Goal: Find specific fact: Find contact information

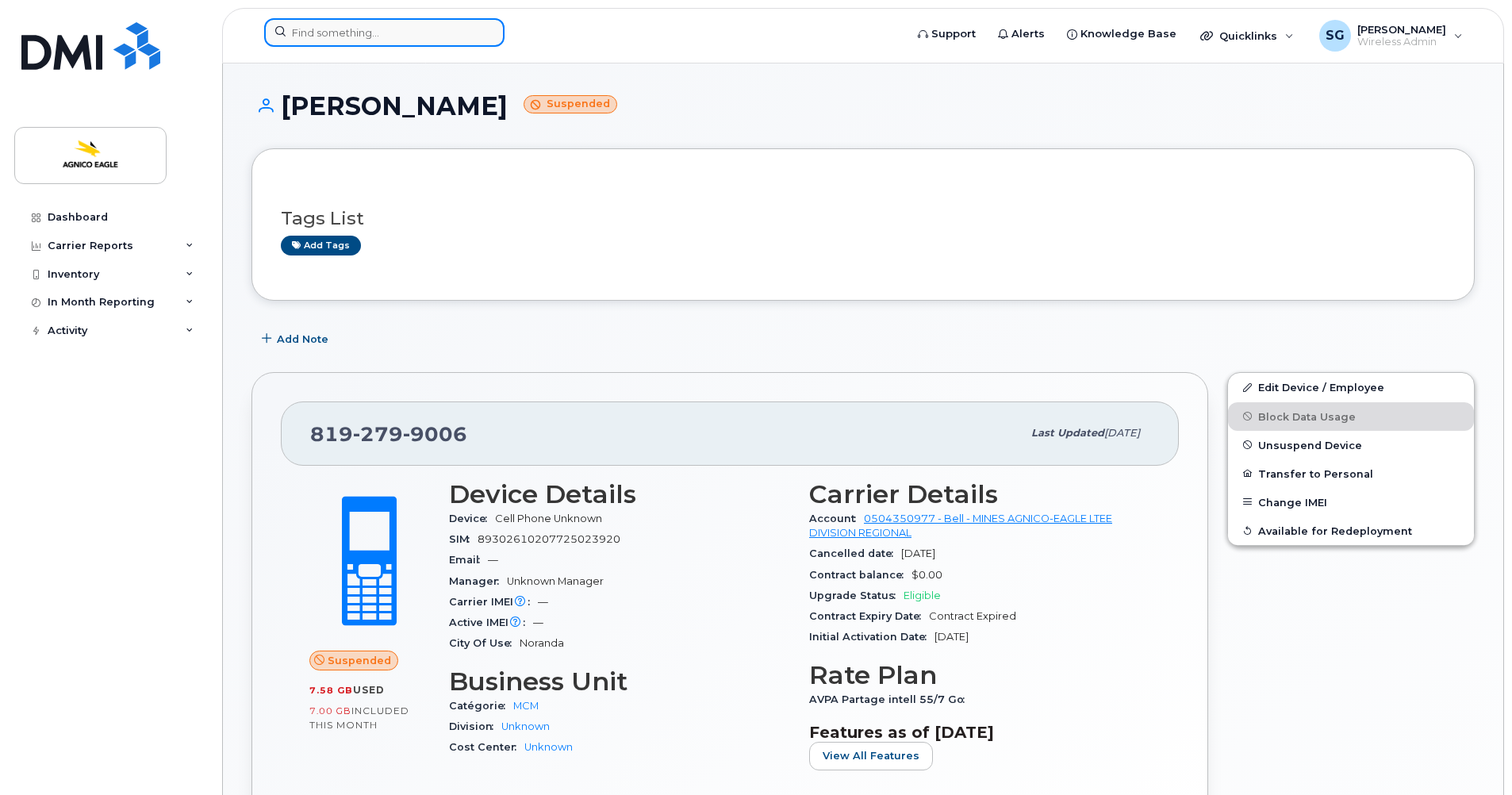
click at [414, 41] on input at bounding box center [384, 32] width 240 height 29
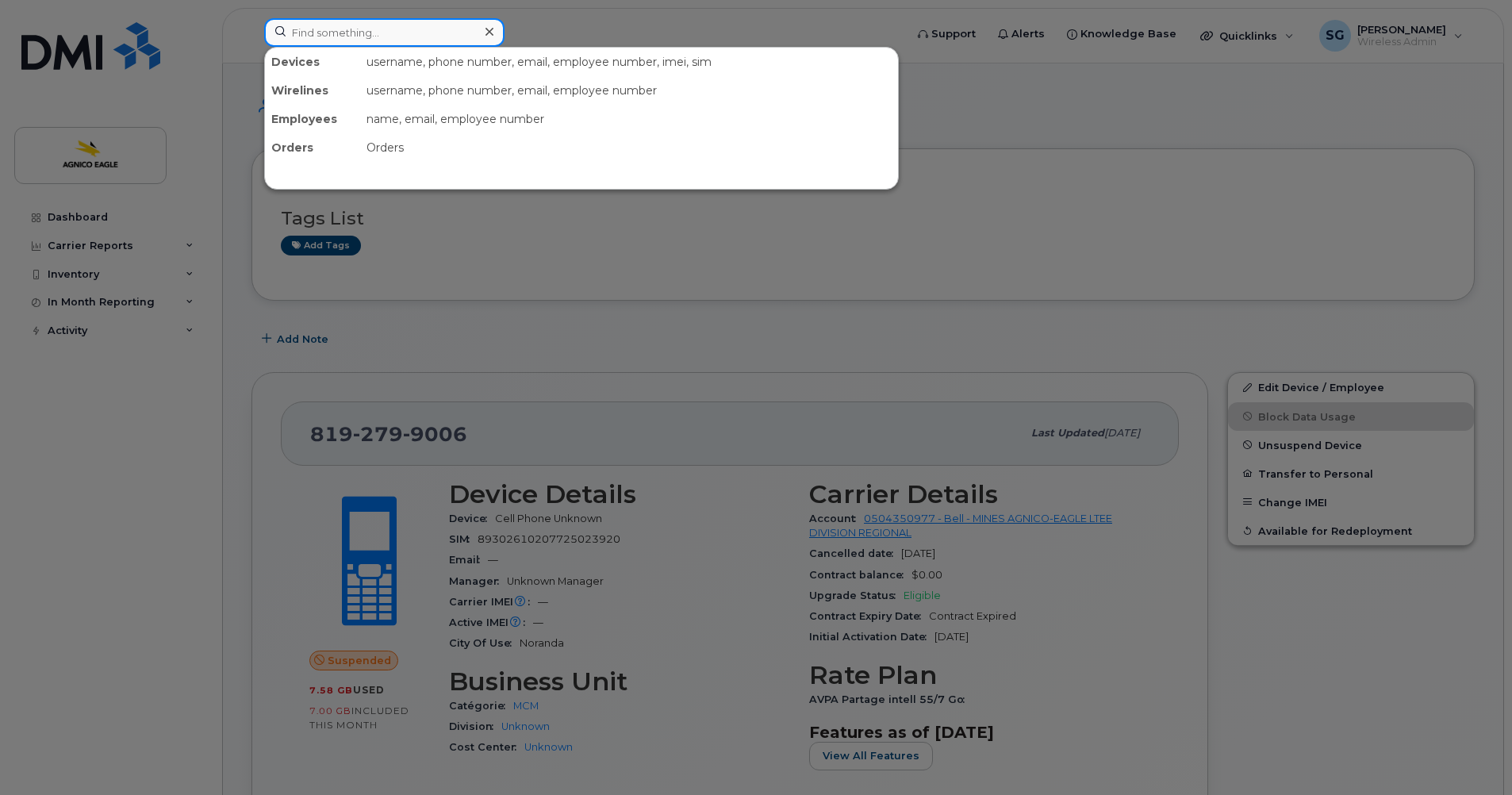
paste input "Kaven Bertrand-Brochu"
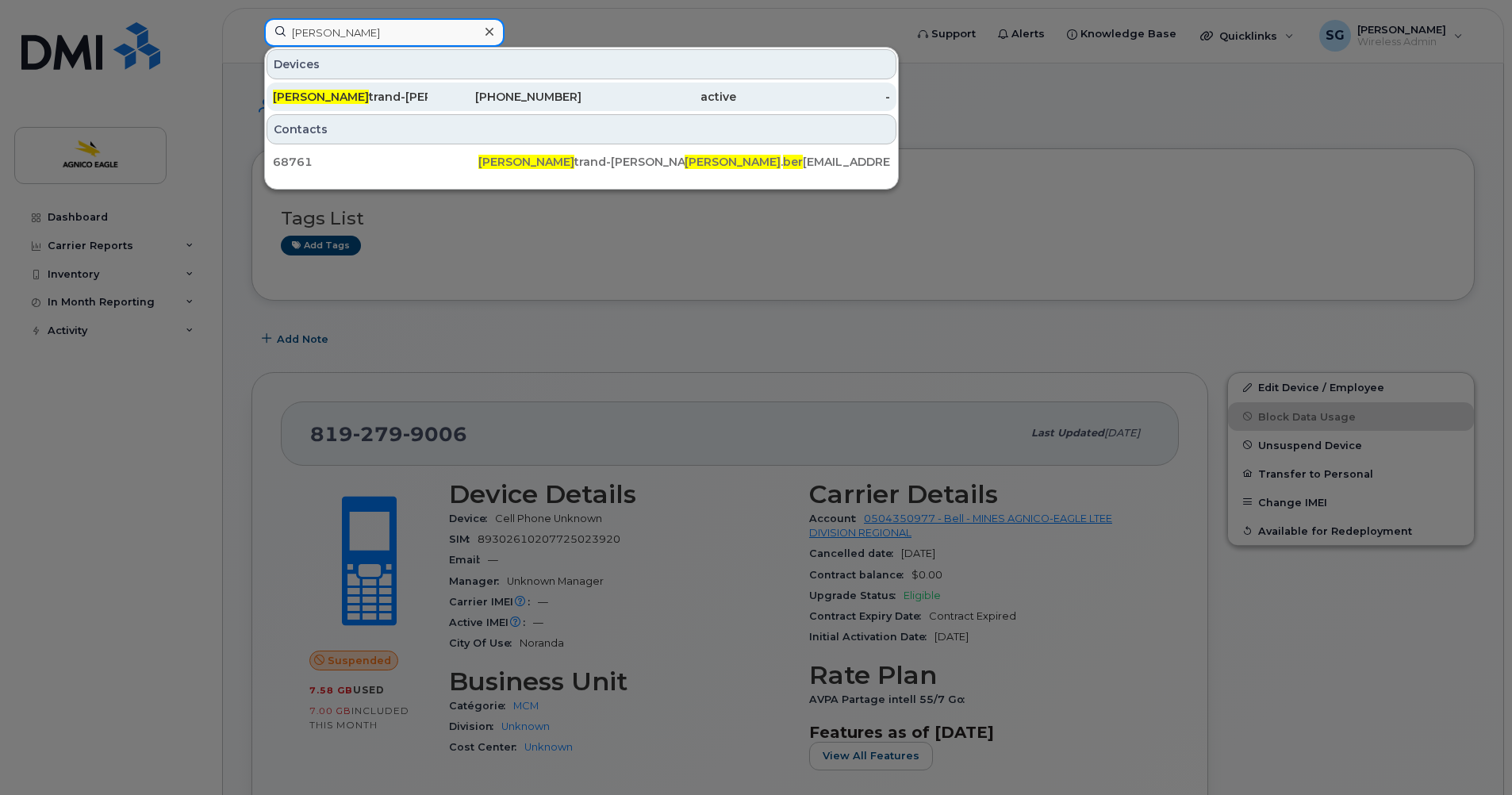
type input "Kaven Ber"
click at [377, 96] on div "Kaven Ber trand-Brochu" at bounding box center [350, 97] width 155 height 16
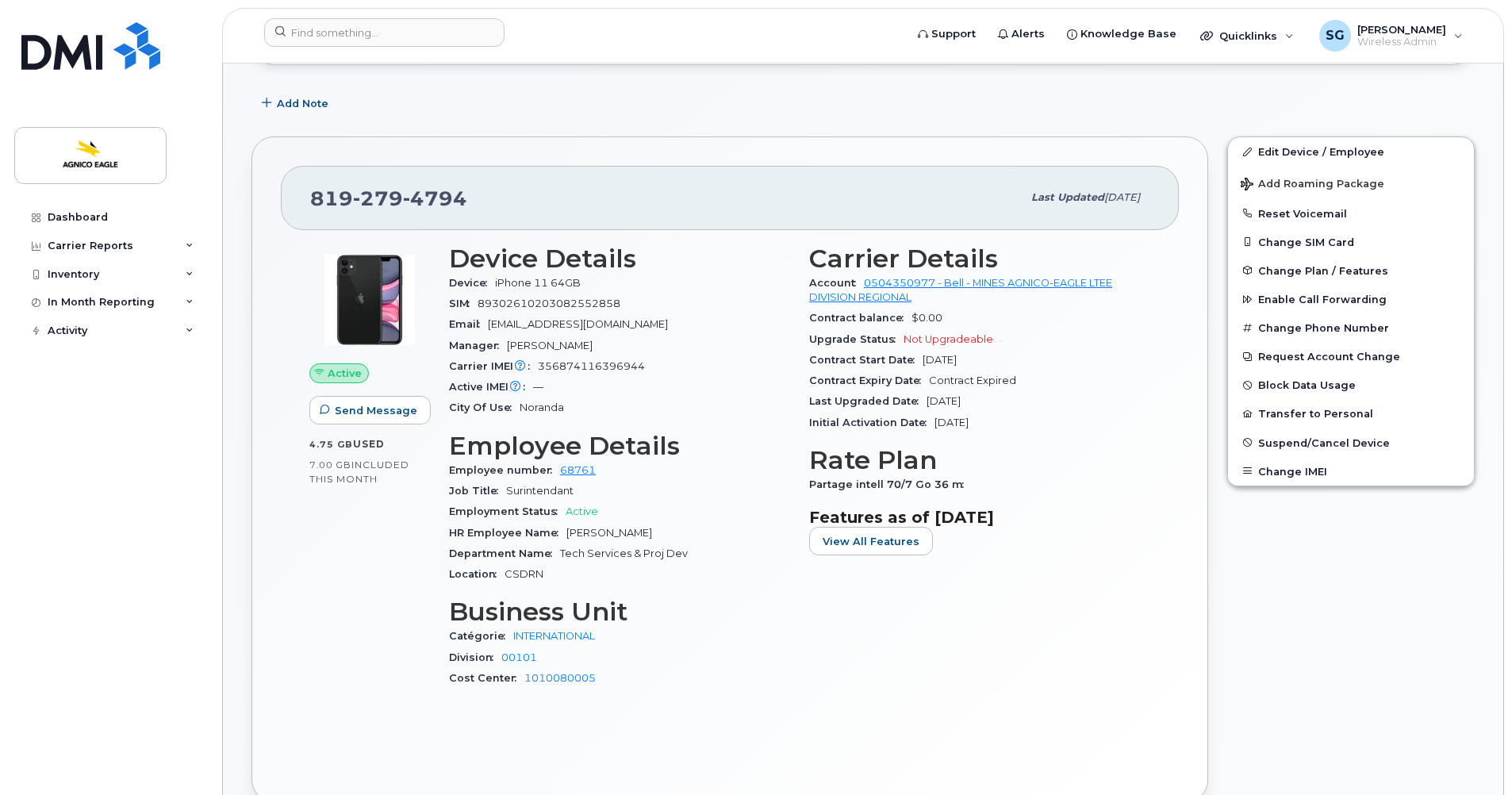
scroll to position [237, 0]
drag, startPoint x: 524, startPoint y: 194, endPoint x: 290, endPoint y: 195, distance: 234.0
click at [290, 195] on div "819 279 4794 Last updated Sep 11, 2025" at bounding box center [729, 195] width 898 height 63
copy span "819 279 4794"
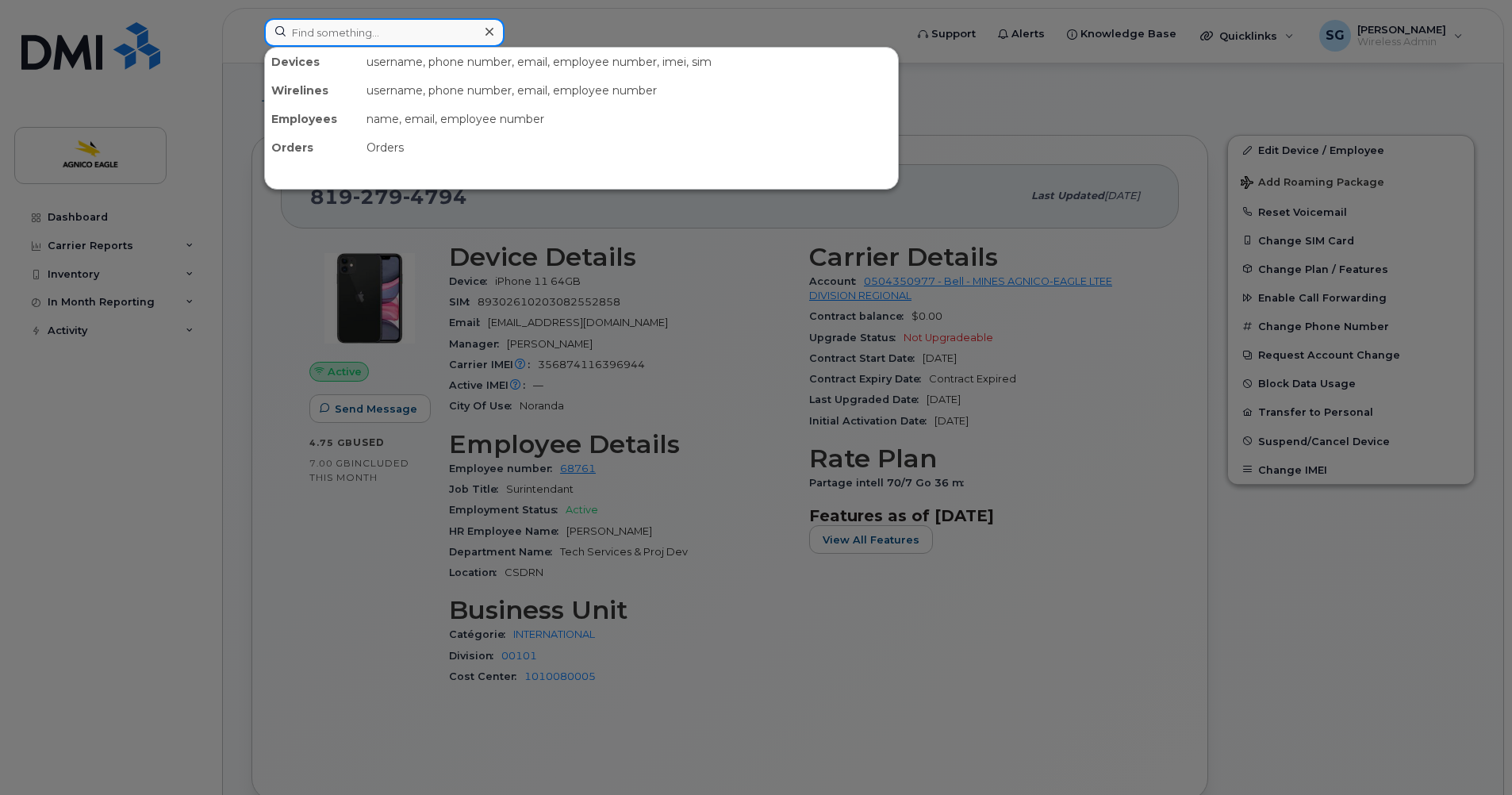
click at [395, 37] on input at bounding box center [384, 32] width 240 height 29
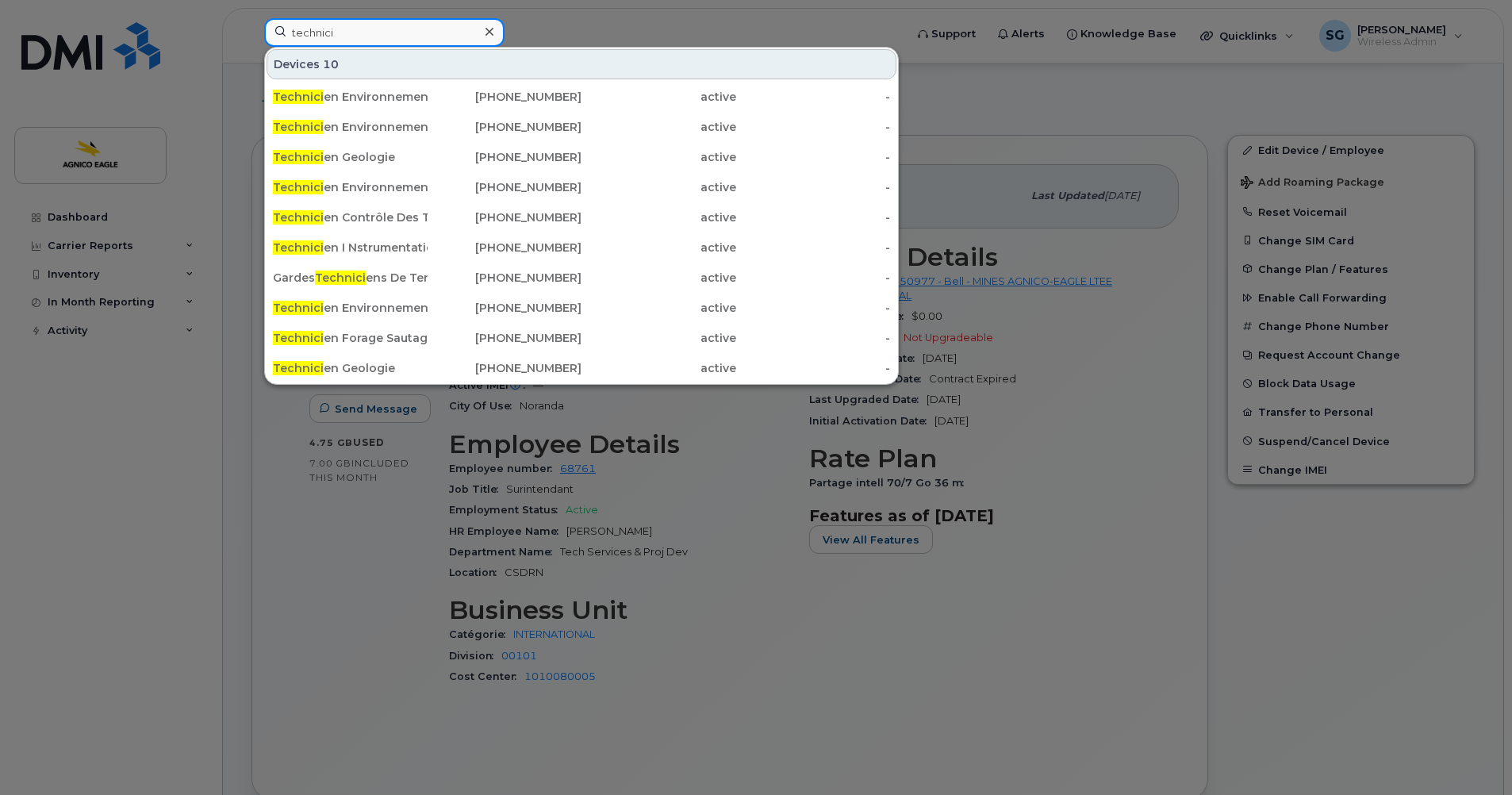
type input "technici"
click at [491, 30] on icon at bounding box center [489, 32] width 8 height 13
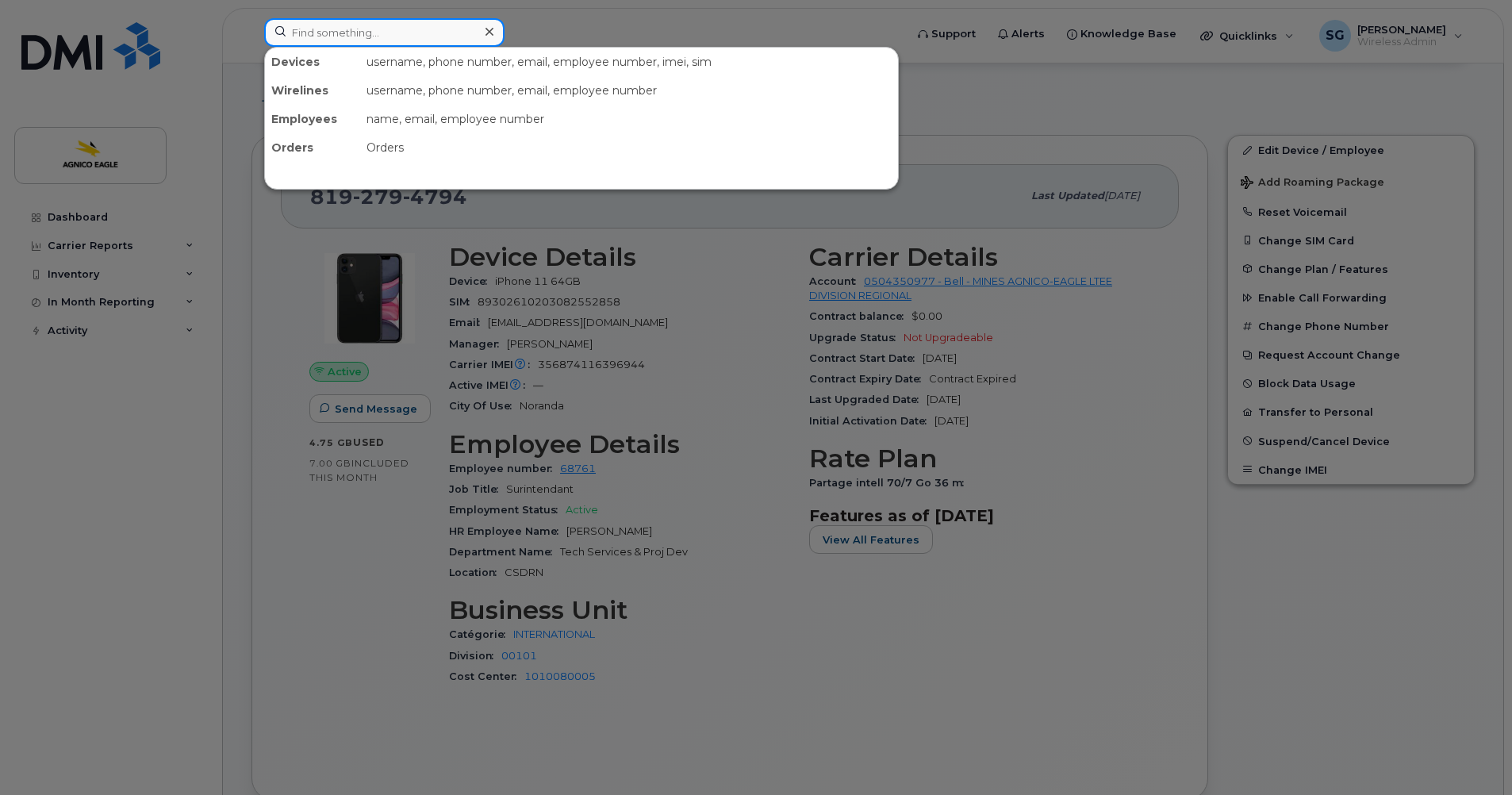
click at [437, 27] on input at bounding box center [384, 32] width 240 height 29
paste input "Technicien Géologie"
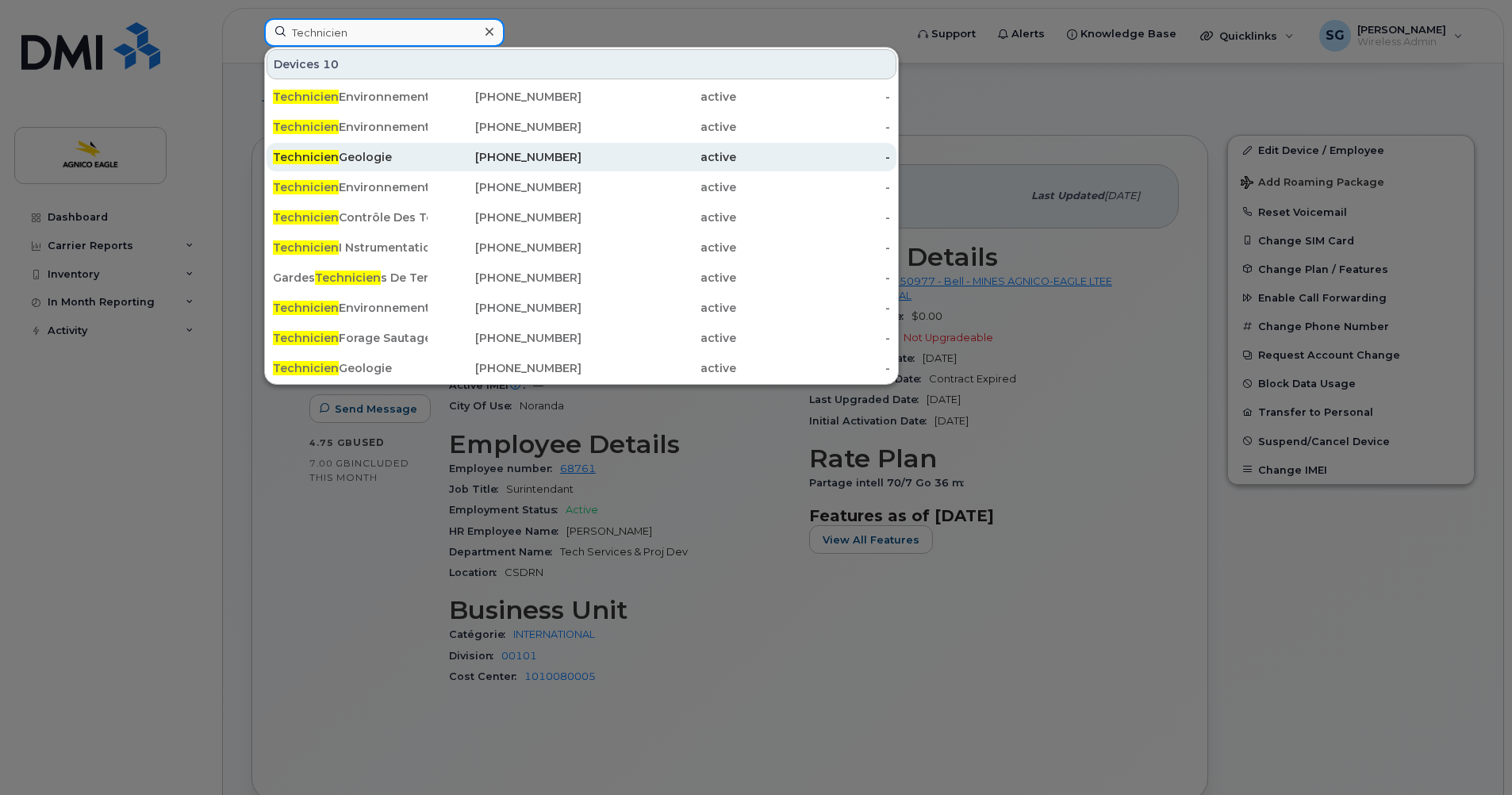
type input "Technicien"
click at [370, 154] on div "Technicien Geologie" at bounding box center [350, 158] width 155 height 16
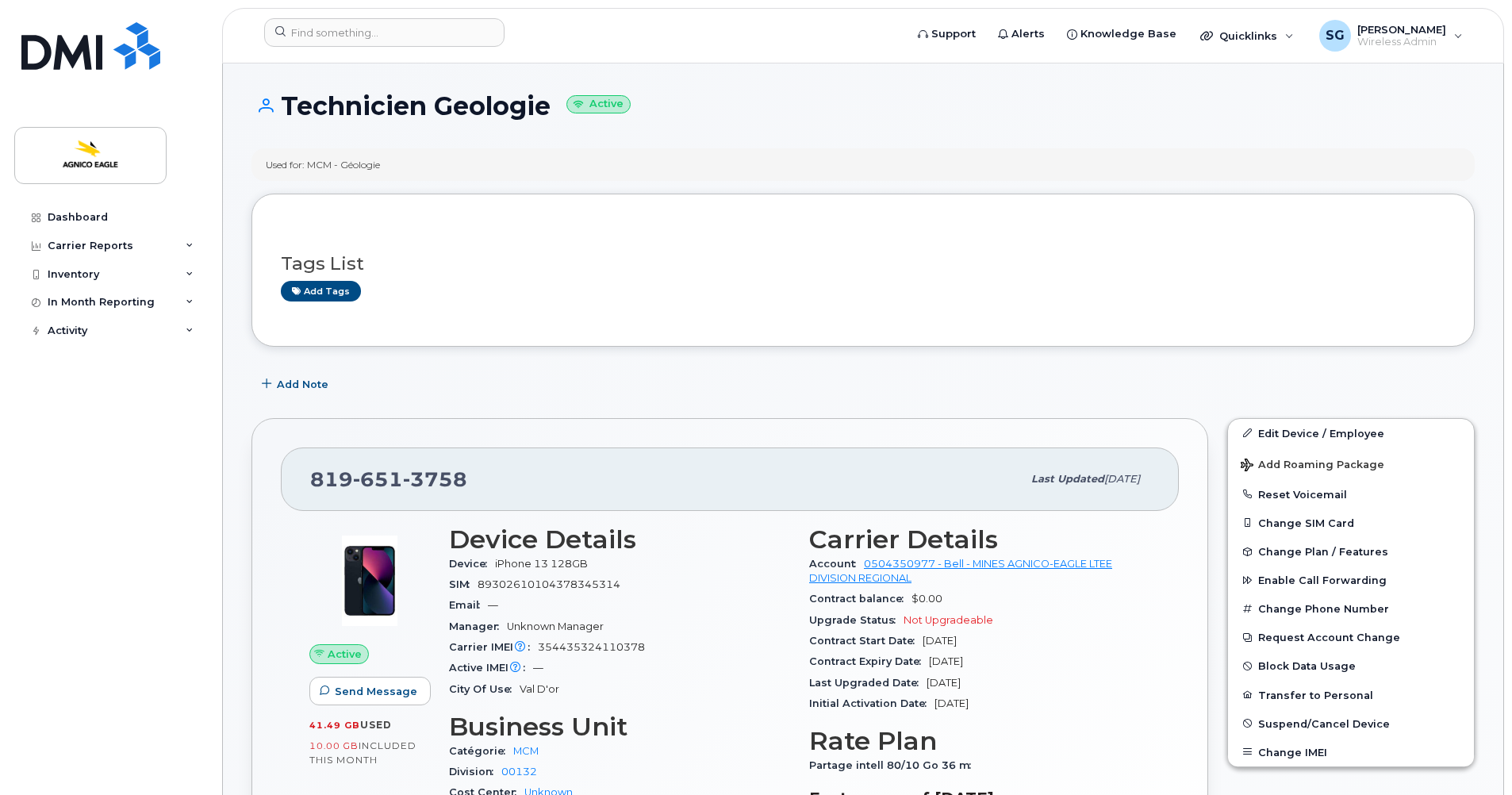
drag, startPoint x: 554, startPoint y: 116, endPoint x: 288, endPoint y: 86, distance: 267.7
copy h1 "Technicien Geologie"
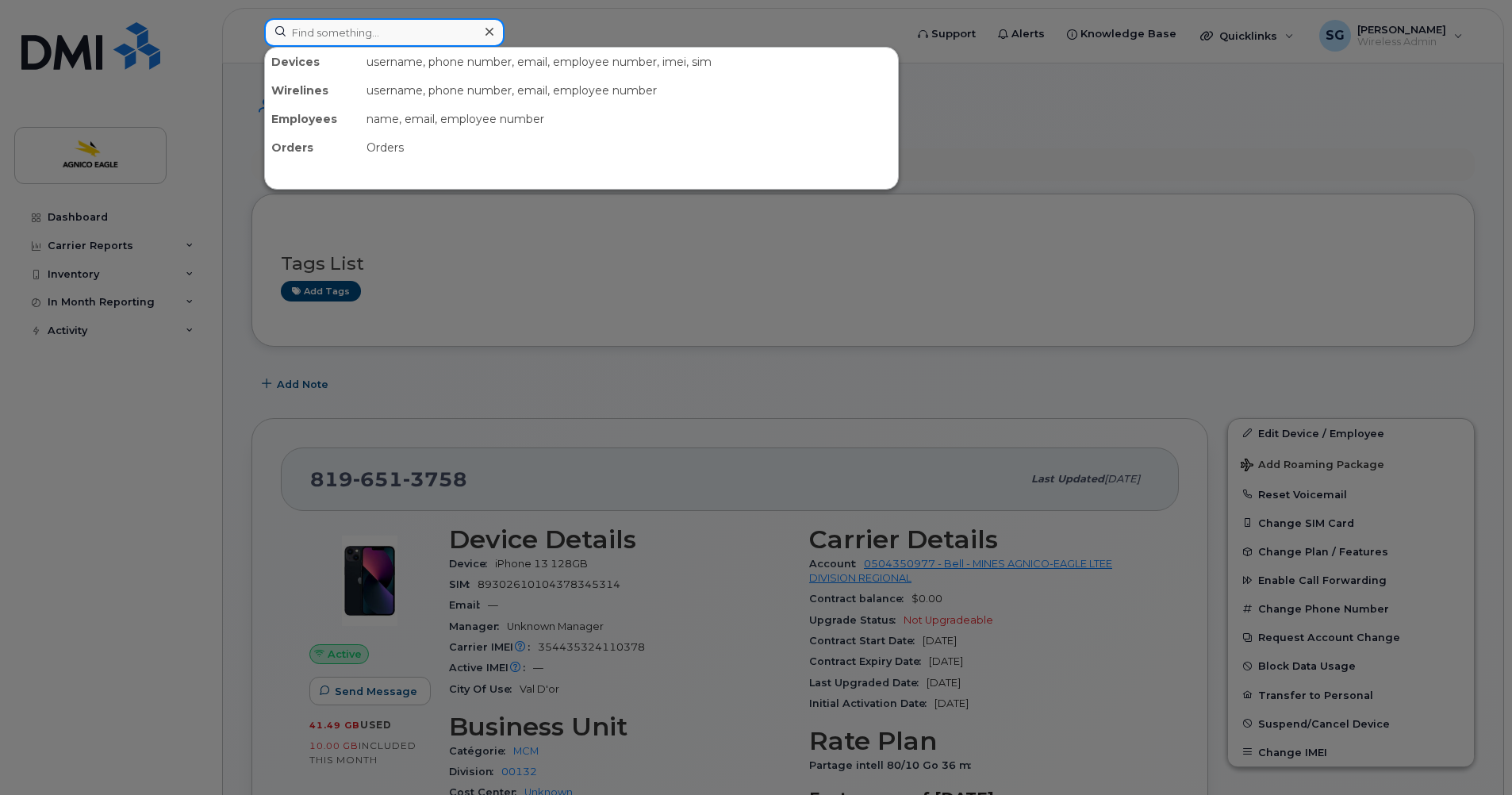
click at [401, 33] on input at bounding box center [384, 32] width 240 height 29
paste input "Salomée Mckenzie"
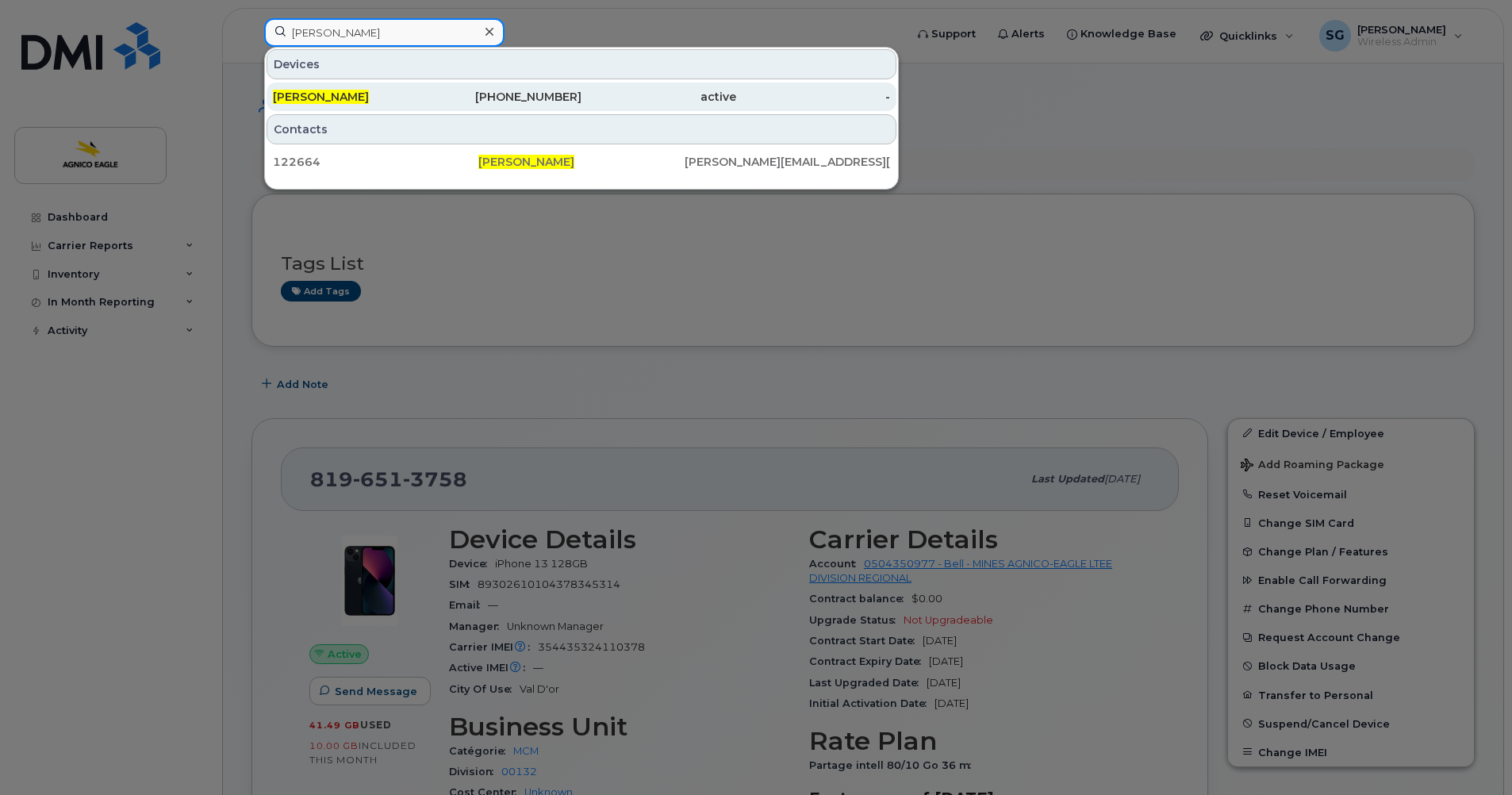
type input "Salomée Mckenzie"
click at [575, 97] on div "819-856-6353" at bounding box center [505, 97] width 155 height 16
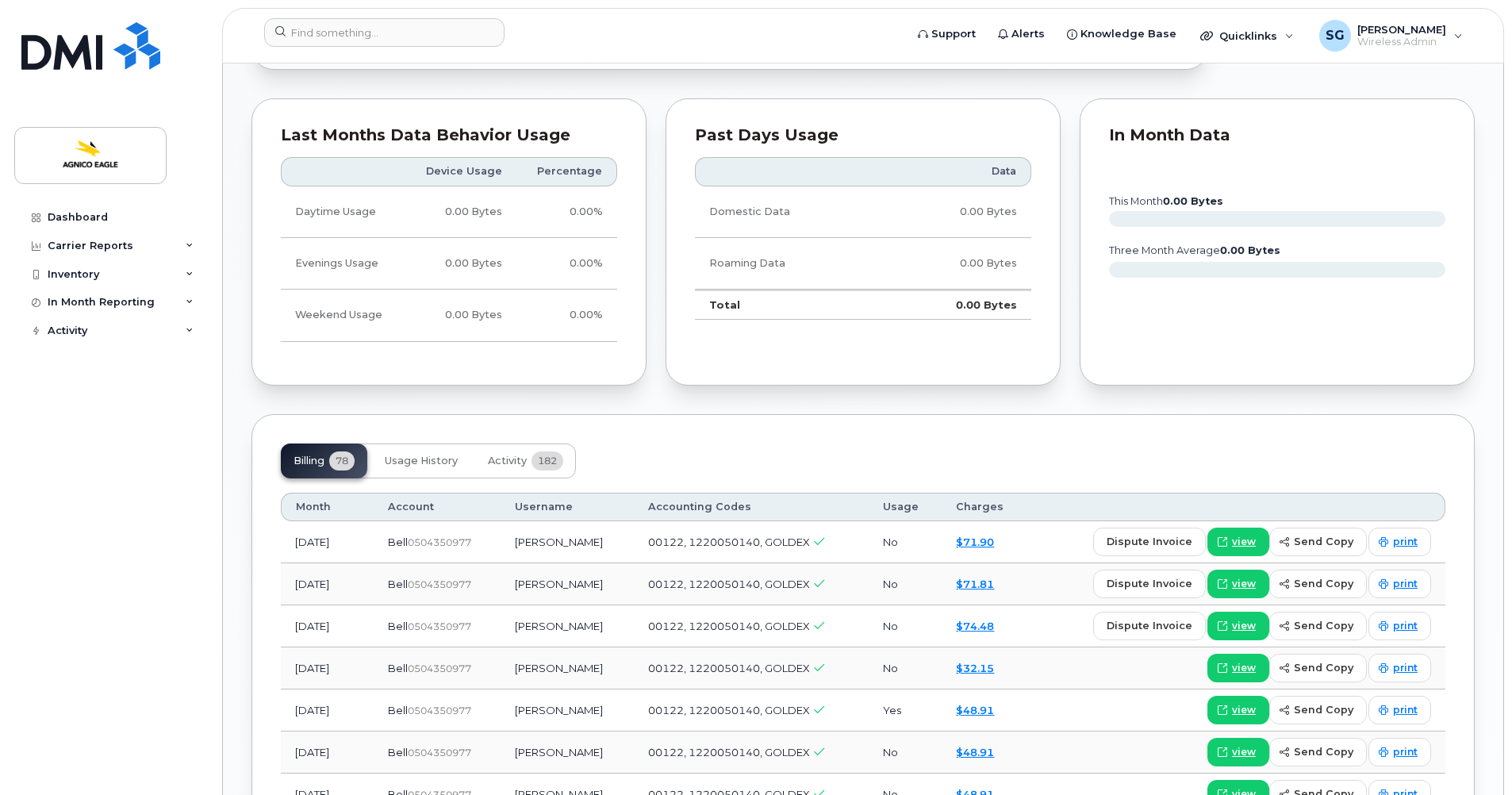
scroll to position [1031, 0]
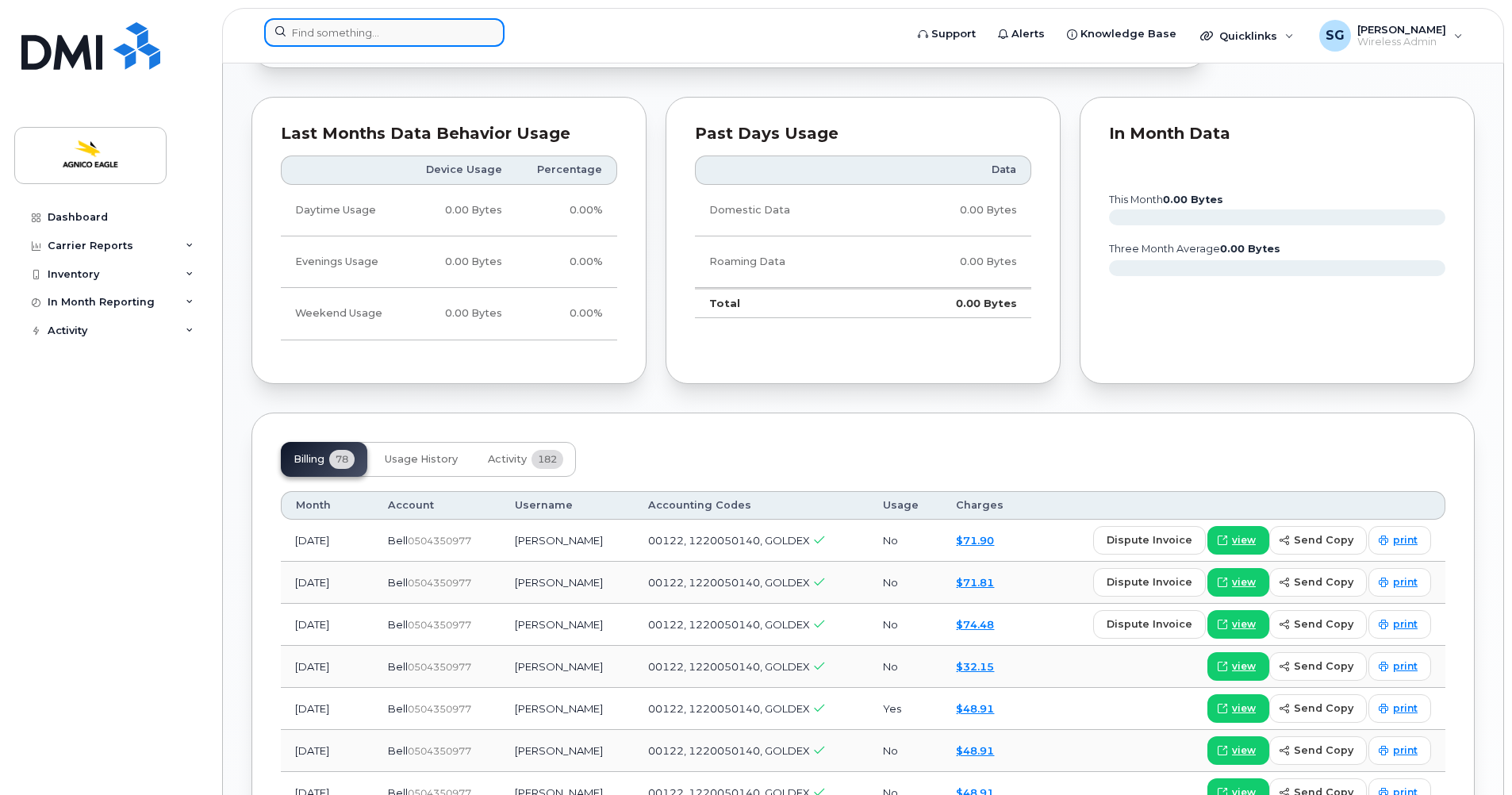
click at [415, 39] on input at bounding box center [384, 32] width 240 height 29
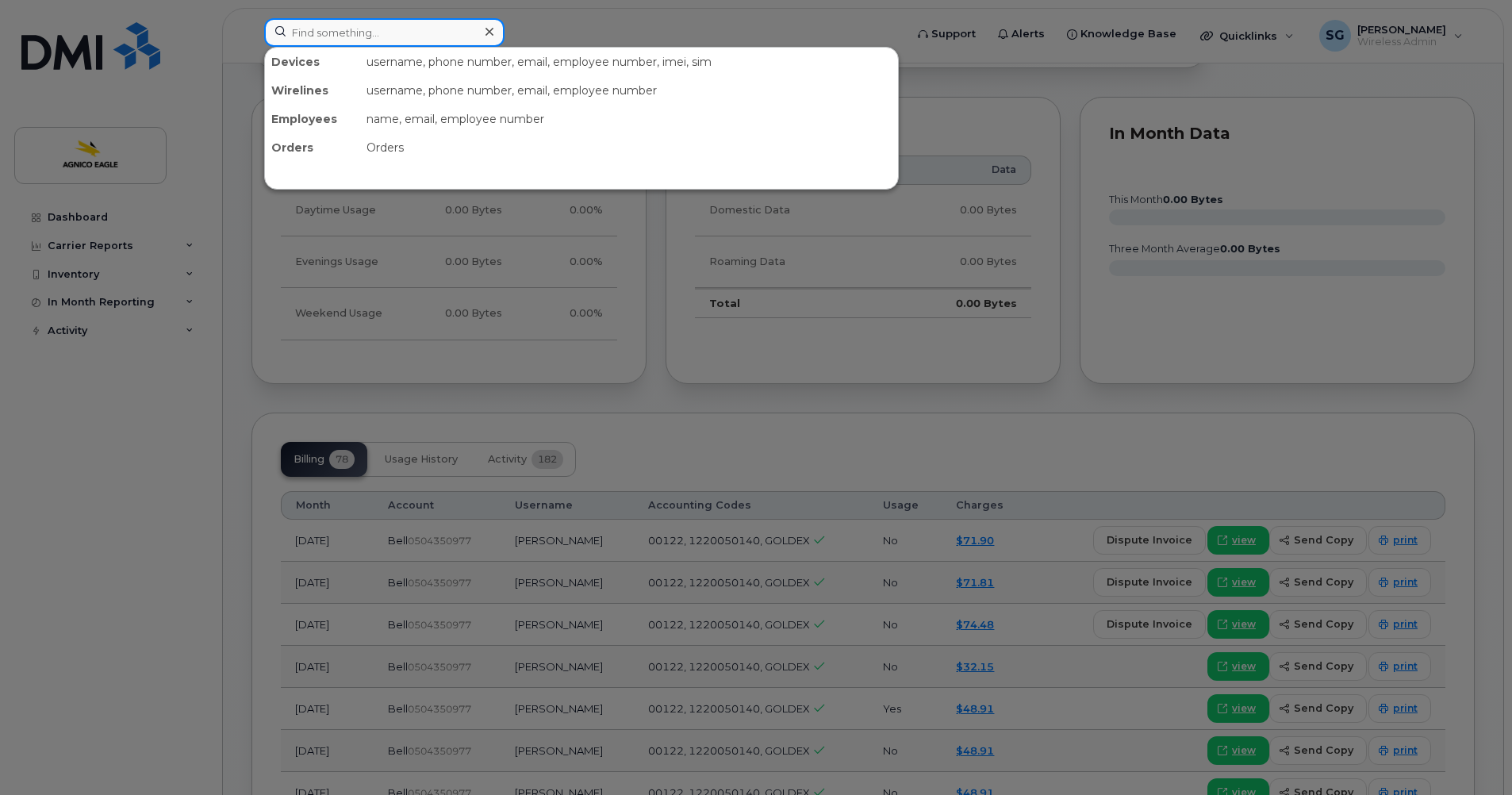
paste input "François Petrucci"
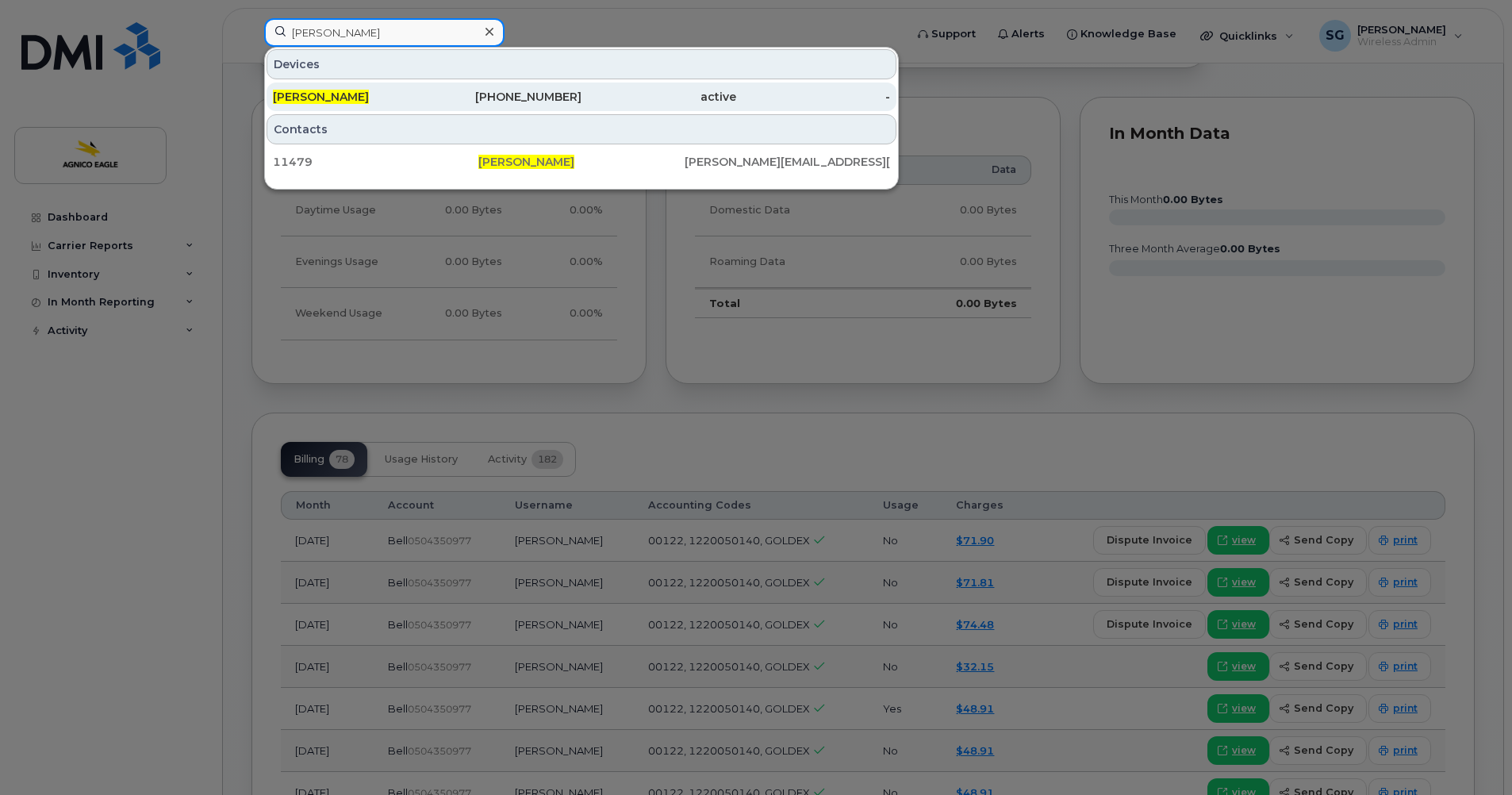
type input "François Petrucci"
click at [358, 95] on span "François Petrucci" at bounding box center [321, 97] width 96 height 14
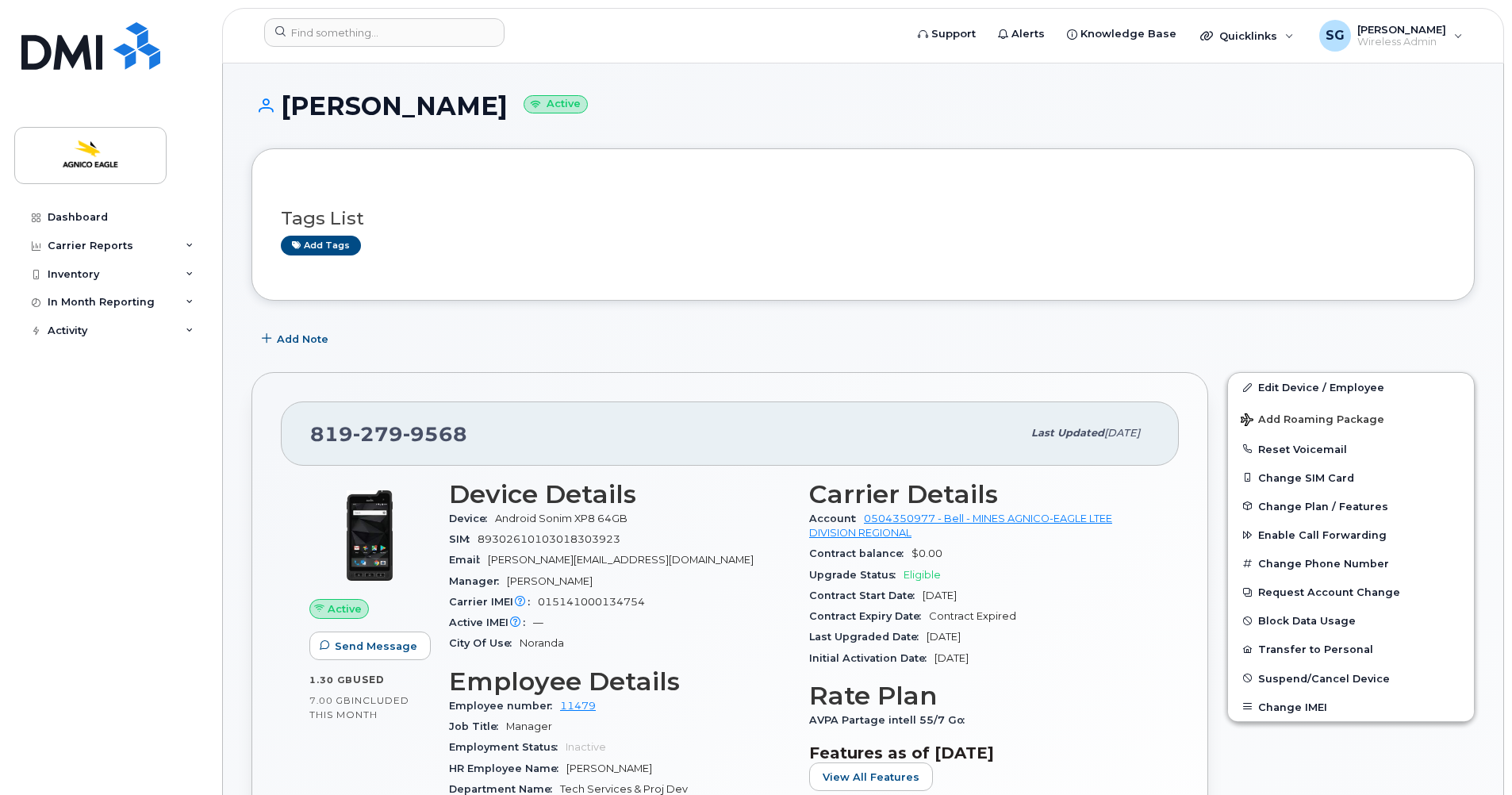
drag, startPoint x: 513, startPoint y: 104, endPoint x: 285, endPoint y: 98, distance: 228.1
click at [285, 98] on h1 "[PERSON_NAME] Active" at bounding box center [863, 105] width 1224 height 28
copy h1 "[PERSON_NAME]"
click at [367, 32] on input at bounding box center [384, 32] width 240 height 29
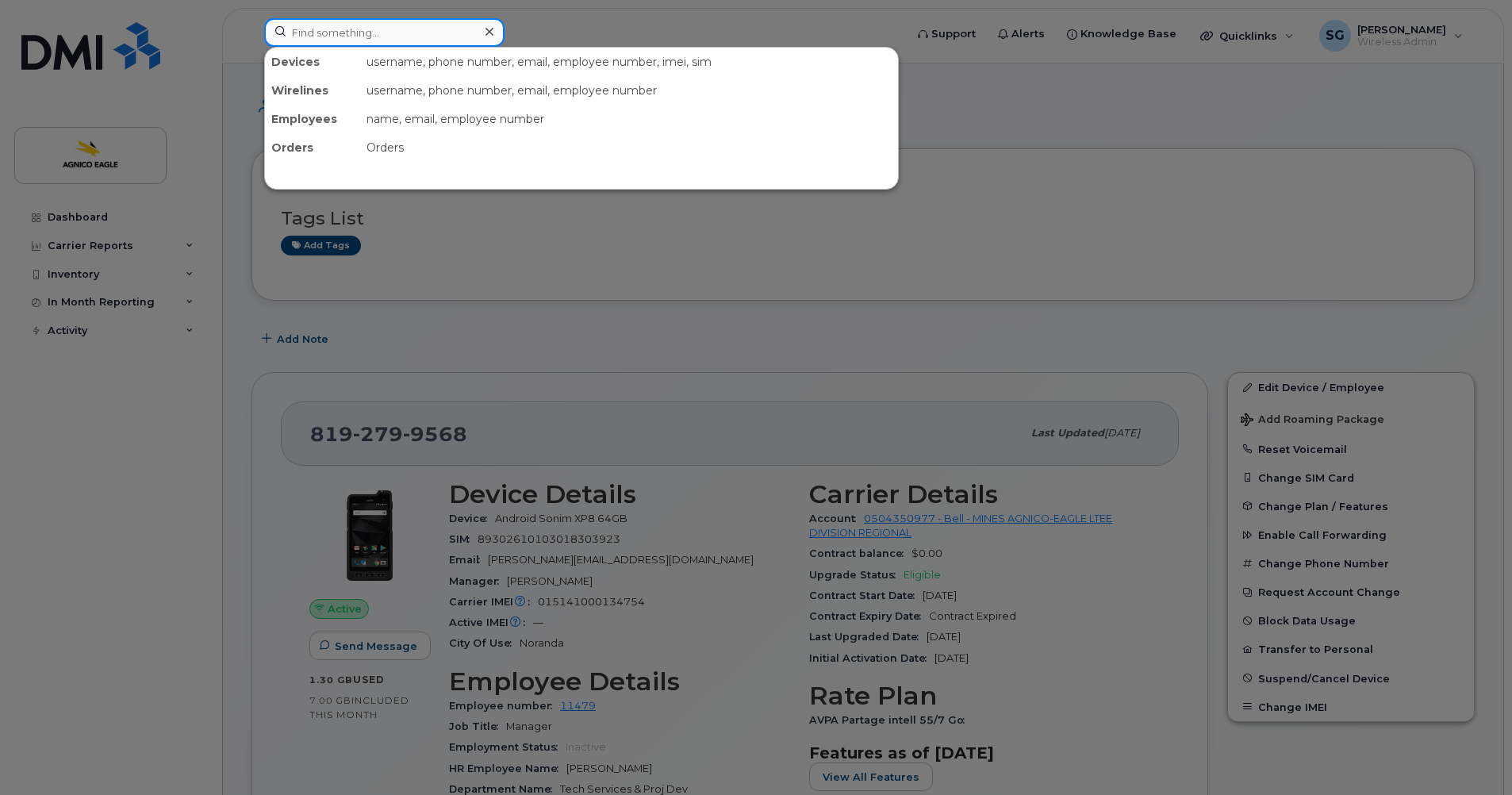
paste input "contremaitre garrage"
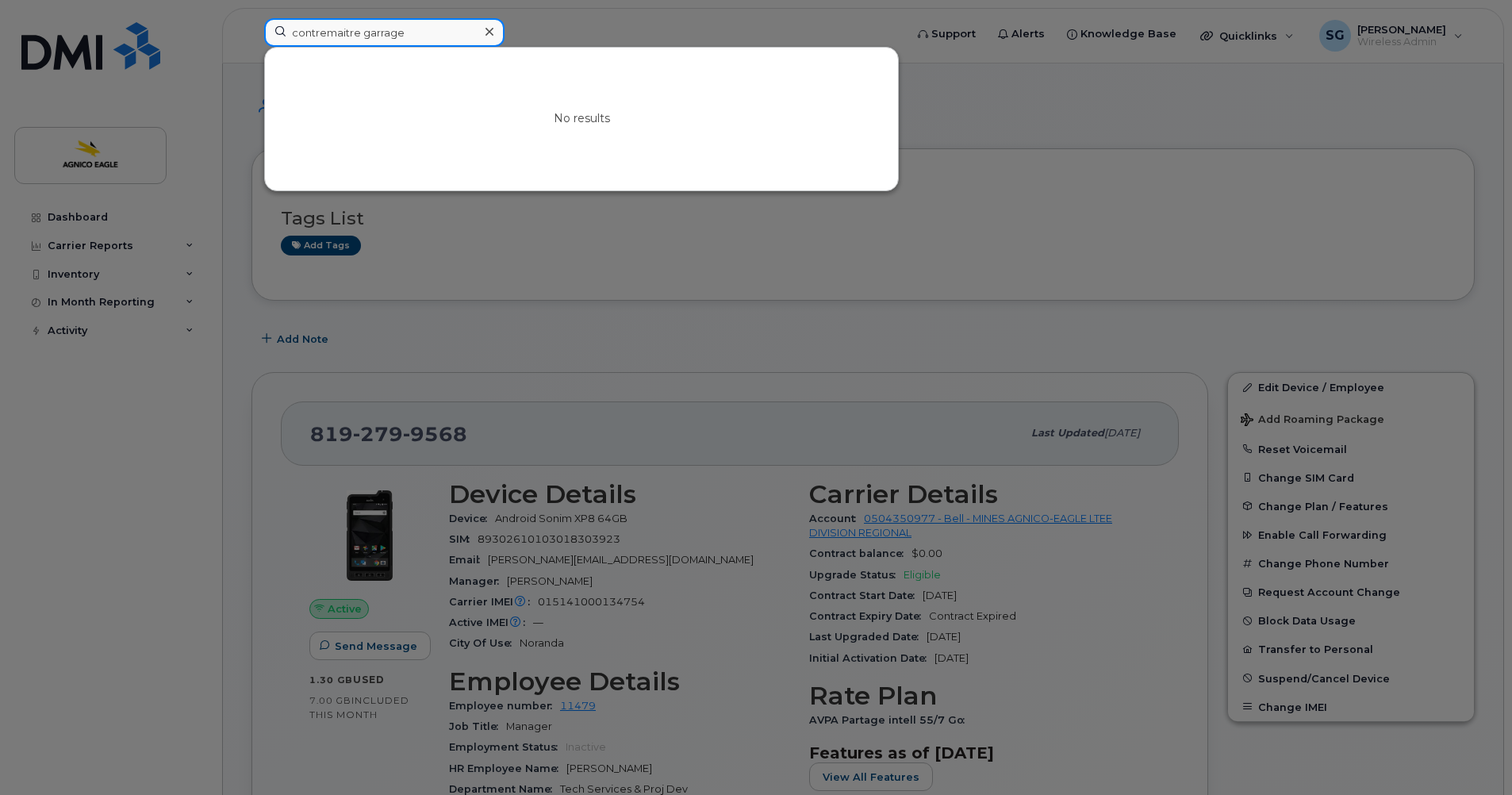
click at [291, 30] on input "contremaitre garrage" at bounding box center [384, 32] width 240 height 29
click at [415, 30] on input "contremaitre garrage" at bounding box center [384, 32] width 240 height 29
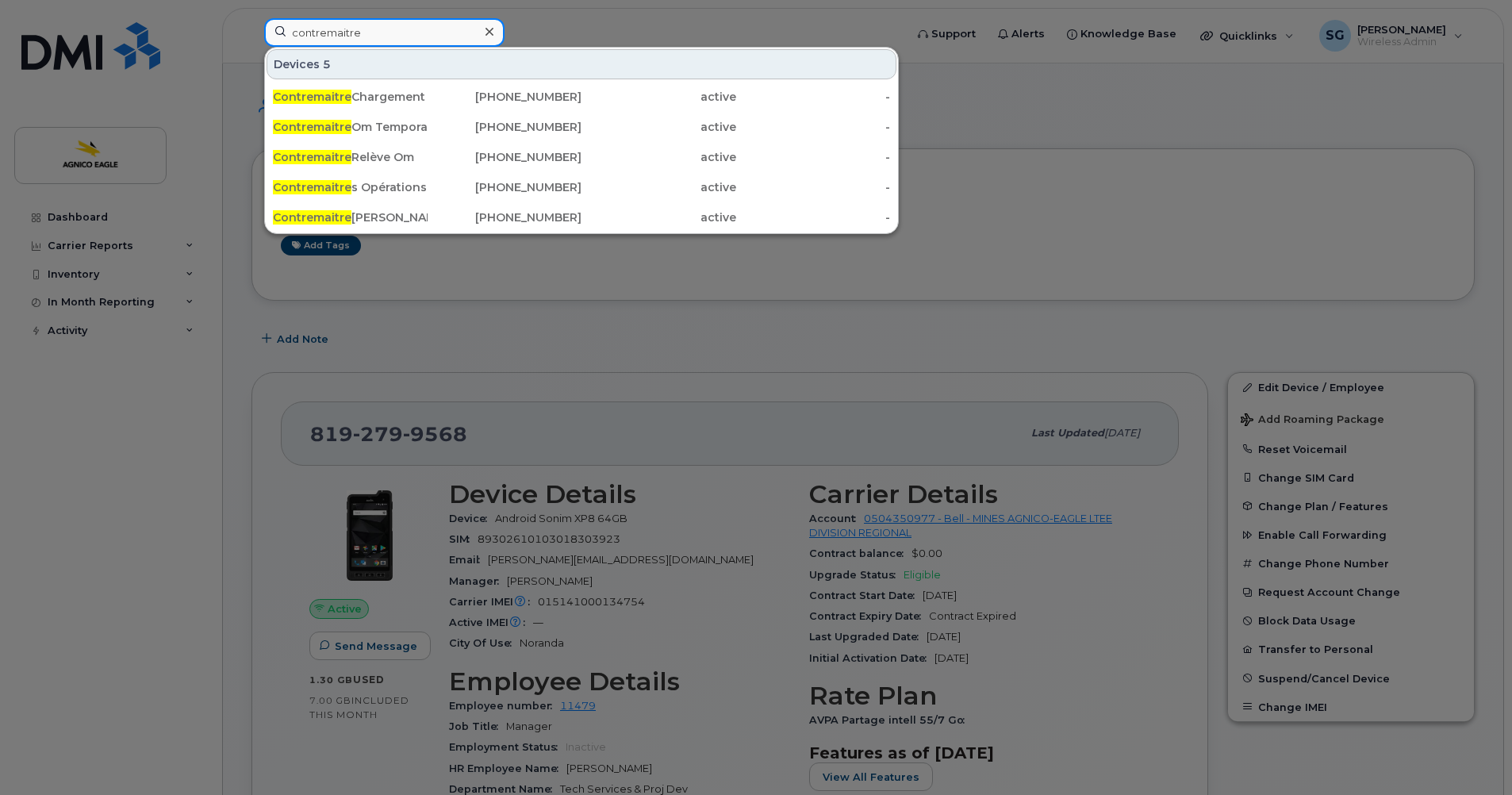
type input "contremaitre"
click at [490, 30] on icon at bounding box center [489, 32] width 8 height 13
